Goal: Information Seeking & Learning: Check status

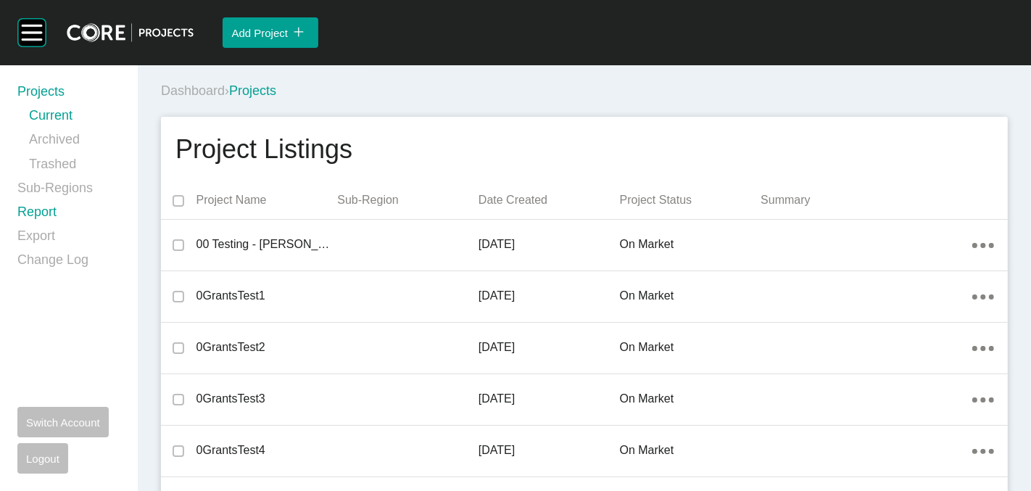
click at [44, 207] on link "Report" at bounding box center [68, 215] width 103 height 24
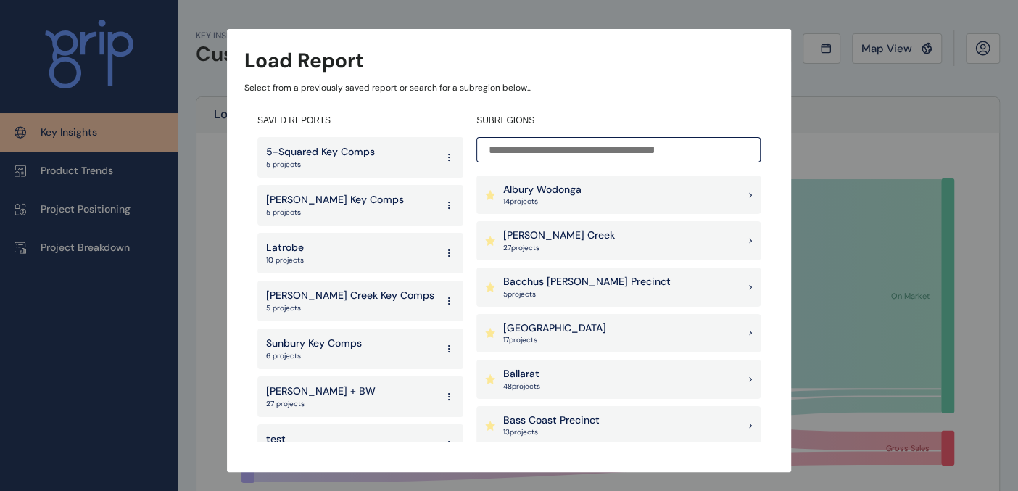
click at [566, 236] on p "[PERSON_NAME] Creek" at bounding box center [559, 235] width 112 height 15
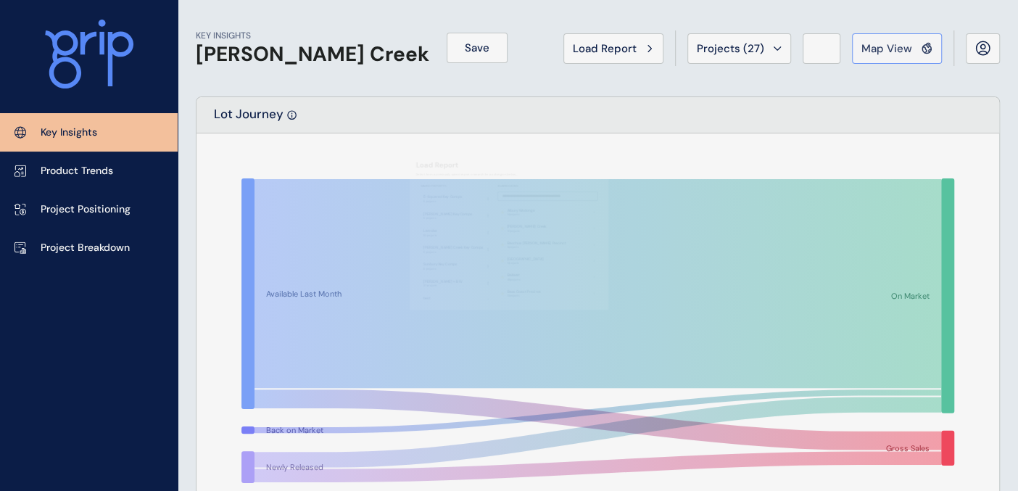
click at [892, 41] on span "Map View" at bounding box center [887, 48] width 51 height 15
